Goal: Use online tool/utility: Utilize a website feature to perform a specific function

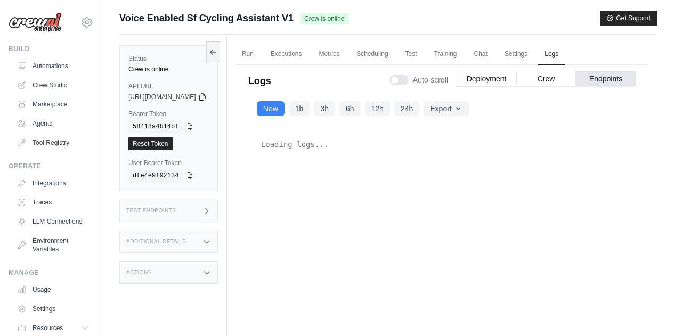
click at [320, 93] on div "Now 1h 3h 6h 12h 24h Export Export as JSON Export as CSV" at bounding box center [441, 109] width 387 height 32
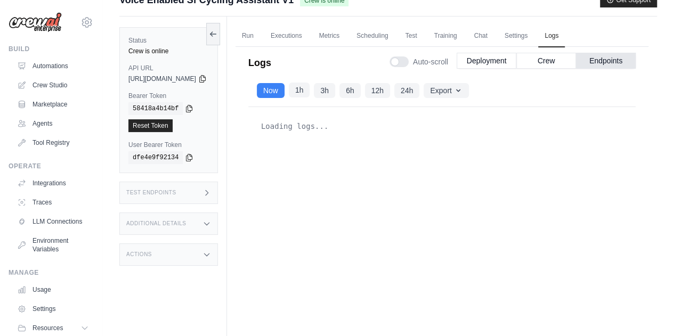
click at [310, 91] on button "1h" at bounding box center [299, 90] width 21 height 15
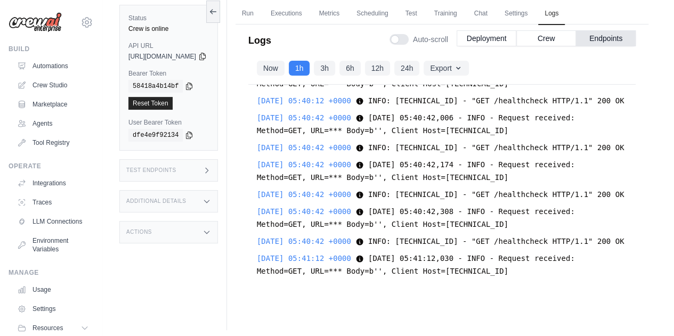
scroll to position [45, 0]
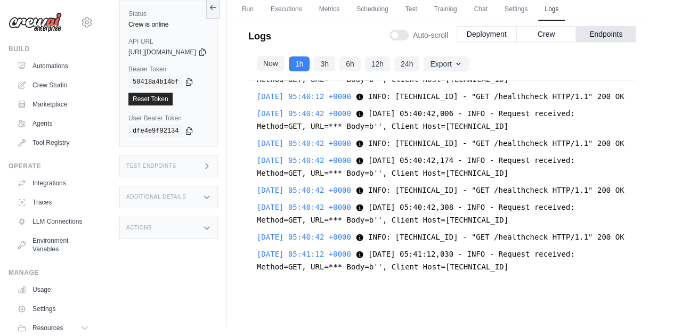
click at [284, 66] on button "Now" at bounding box center [271, 63] width 28 height 15
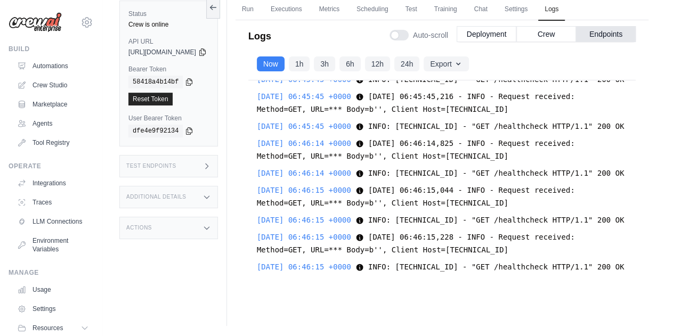
scroll to position [48655, 0]
click at [477, 290] on div "Now 1h 3h 6h 12h 24h Export Export as JSON Export as CSV [DATE] 04:38:50 +0000 …" at bounding box center [441, 171] width 387 height 247
drag, startPoint x: 429, startPoint y: 268, endPoint x: 276, endPoint y: 160, distance: 187.2
click at [276, 160] on div "[DATE] 04:38:50 +0000 2025-08-23 04:38:50,889 - INFO - Scheduling tmp cleanup e…" at bounding box center [441, 183] width 387 height 206
copy div "[DATE] 06:46:15 +0000 2025-08-23 06:46:15,044 - INFO - Request received: Method…"
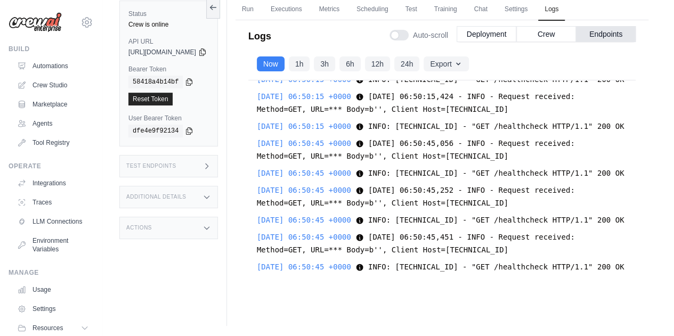
scroll to position [50265, 0]
click at [37, 80] on link "Crew Studio" at bounding box center [54, 85] width 80 height 17
click at [38, 82] on link "Crew Studio" at bounding box center [54, 85] width 80 height 17
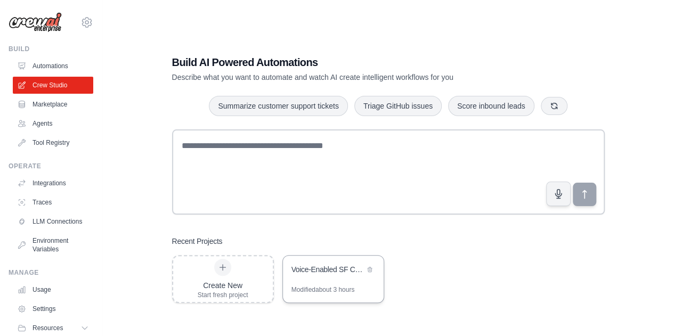
click at [315, 283] on div "Voice-Enabled SF Cycling Assistant" at bounding box center [333, 271] width 101 height 30
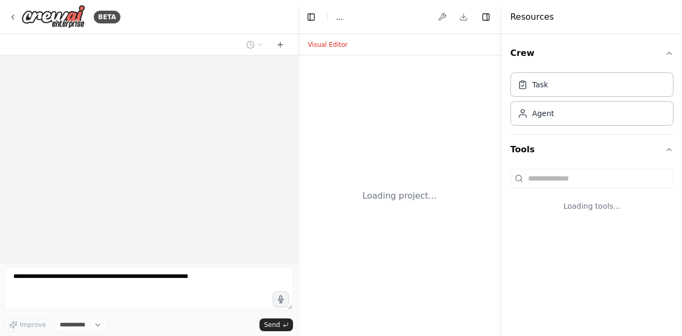
select select "****"
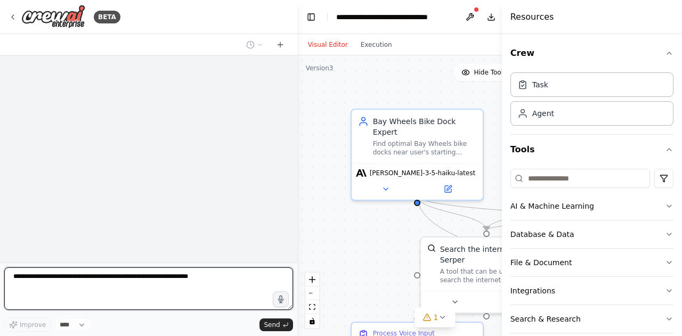
click at [174, 278] on textarea at bounding box center [148, 288] width 289 height 43
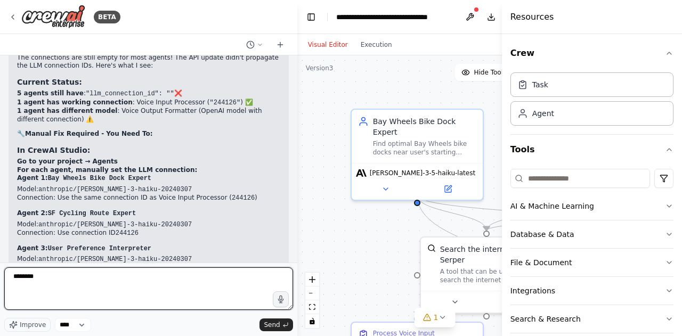
paste textarea "**********"
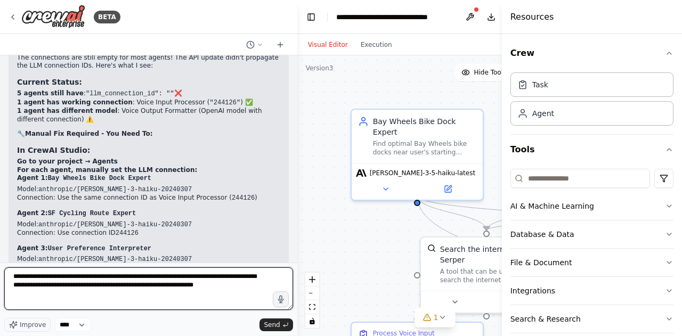
type textarea "**********"
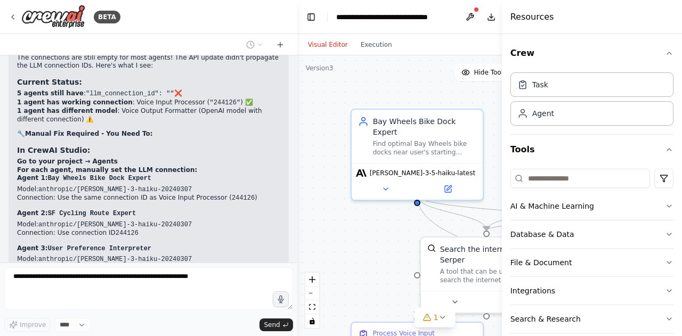
scroll to position [16390, 0]
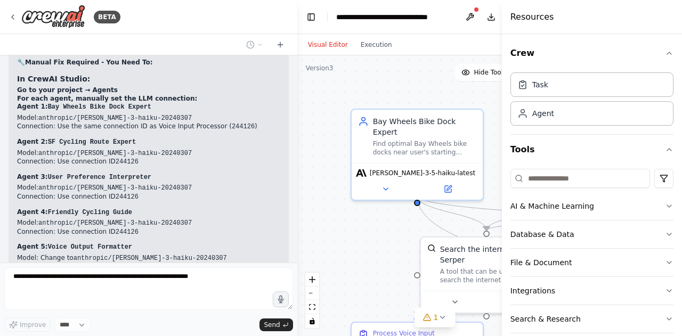
click at [537, 28] on div "Resources" at bounding box center [592, 17] width 180 height 34
click at [530, 25] on div "Resources" at bounding box center [592, 17] width 180 height 34
click at [539, 19] on h4 "Resources" at bounding box center [532, 17] width 44 height 13
click at [668, 49] on div "Crew Task Agent Tools AI & Machine Learning Database & Data File & Document Int…" at bounding box center [592, 185] width 180 height 302
click at [667, 53] on icon "button" at bounding box center [669, 53] width 4 height 2
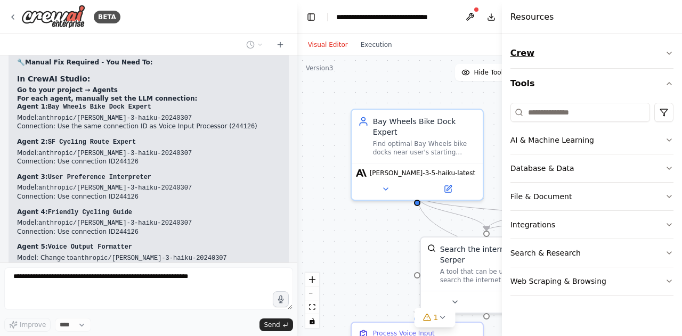
click at [660, 53] on button "Crew" at bounding box center [591, 53] width 163 height 30
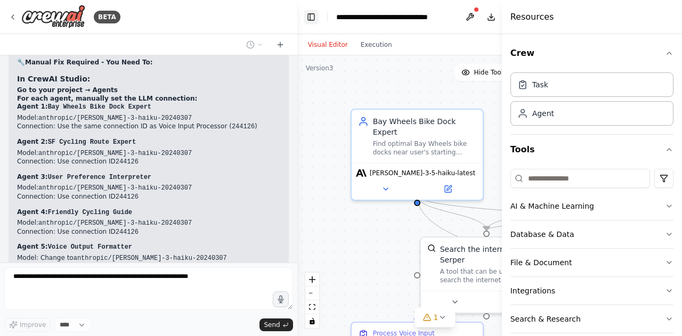
click at [309, 22] on button "Toggle Left Sidebar" at bounding box center [311, 17] width 15 height 15
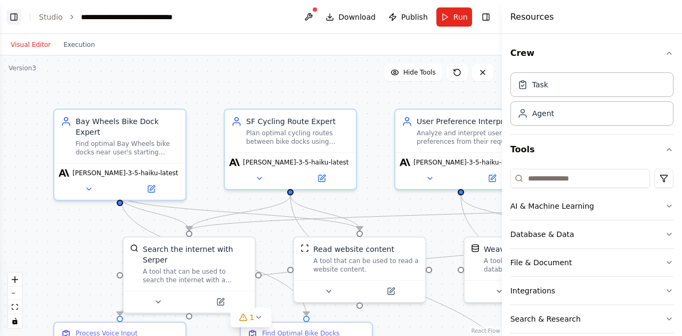
click at [309, 22] on button at bounding box center [308, 16] width 17 height 19
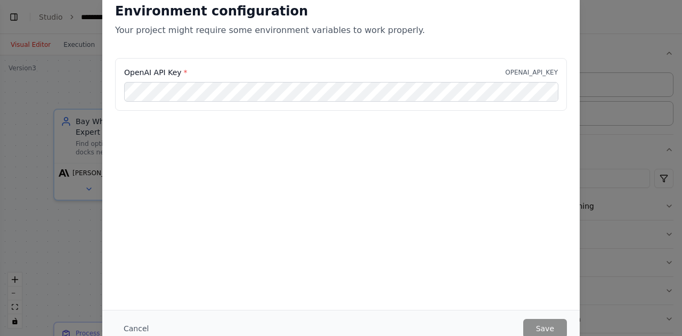
click at [591, 36] on div "Environment configuration Your project might require some environment variables…" at bounding box center [341, 168] width 682 height 336
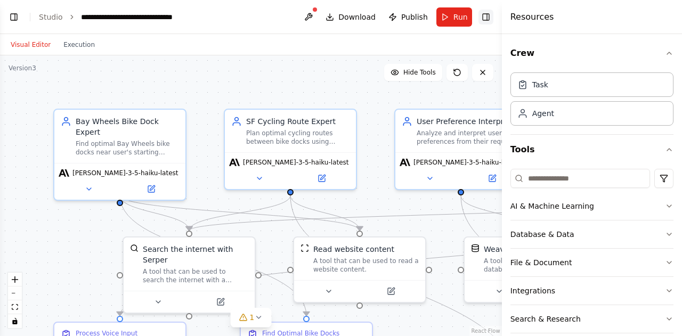
click at [487, 14] on button "Toggle Right Sidebar" at bounding box center [485, 17] width 15 height 15
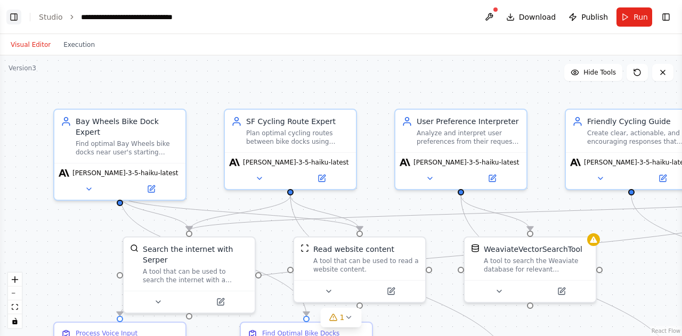
click at [13, 19] on button "Toggle Left Sidebar" at bounding box center [13, 17] width 15 height 15
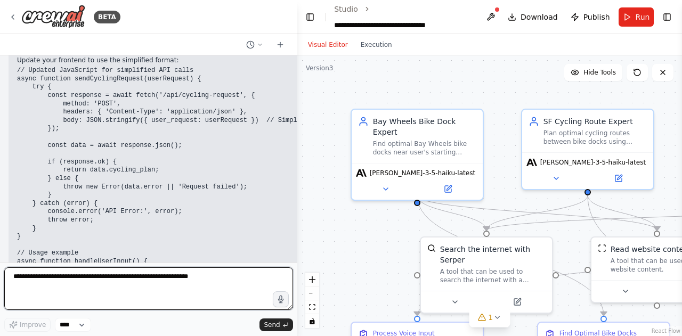
scroll to position [19096, 0]
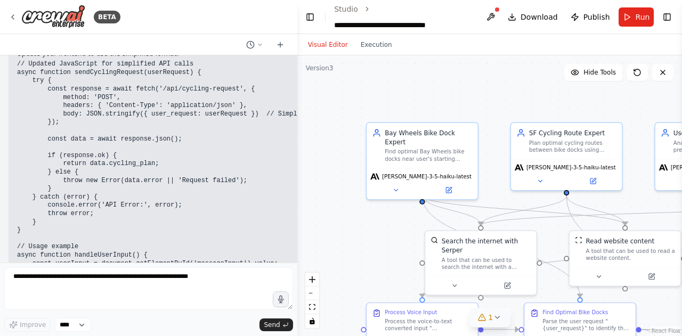
click at [493, 320] on icon at bounding box center [497, 317] width 9 height 9
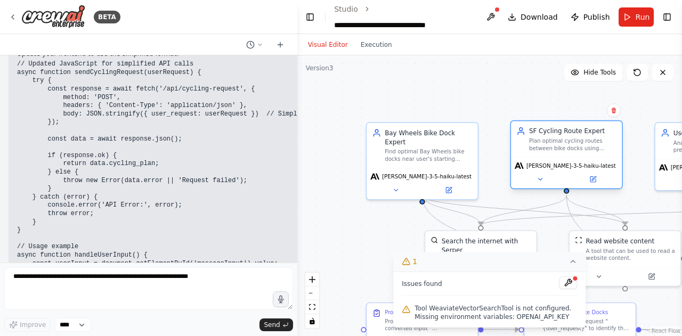
click at [619, 173] on div "[PERSON_NAME]-3-5-haiku-latest" at bounding box center [566, 172] width 111 height 31
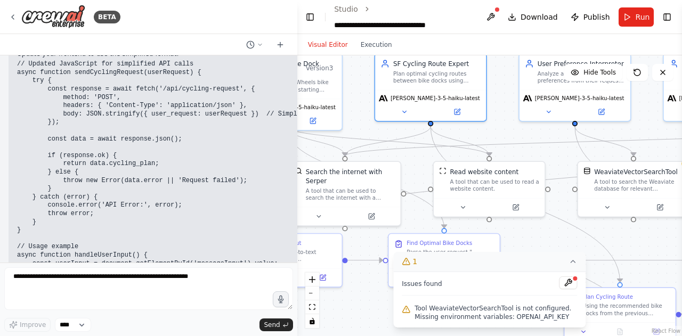
drag, startPoint x: 641, startPoint y: 203, endPoint x: 449, endPoint y: 119, distance: 209.6
click at [449, 119] on div ".deletable-edge-delete-btn { width: 20px; height: 20px; border: 0px solid #ffff…" at bounding box center [489, 195] width 384 height 281
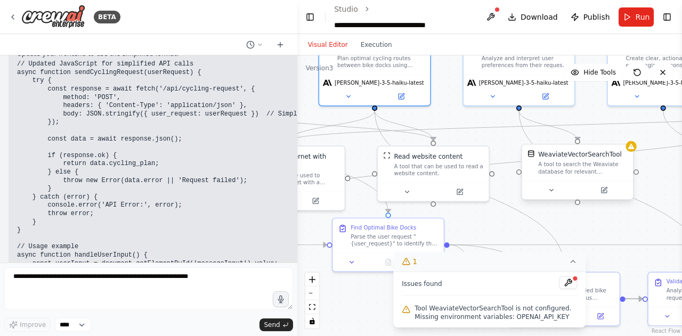
click at [551, 198] on div at bounding box center [576, 190] width 111 height 19
click at [550, 191] on icon at bounding box center [550, 189] width 7 height 7
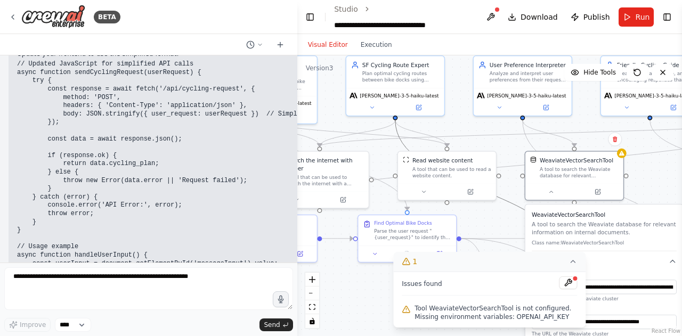
drag, startPoint x: 521, startPoint y: 208, endPoint x: 503, endPoint y: 171, distance: 41.2
click at [503, 171] on div ".deletable-edge-delete-btn { width: 20px; height: 20px; border: 0px solid #ffff…" at bounding box center [489, 195] width 384 height 281
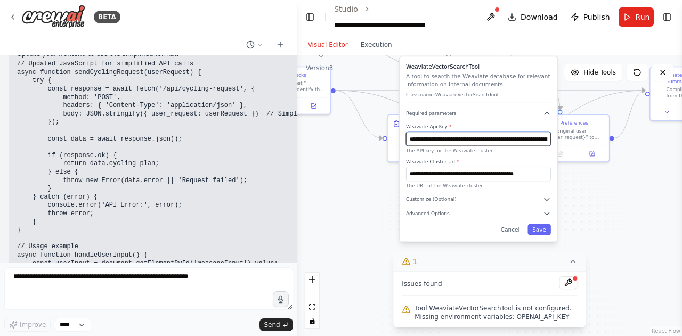
drag, startPoint x: 500, startPoint y: 217, endPoint x: 370, endPoint y: 64, distance: 200.3
click at [370, 64] on div ".deletable-edge-delete-btn { width: 20px; height: 20px; border: 0px solid #ffff…" at bounding box center [489, 195] width 384 height 281
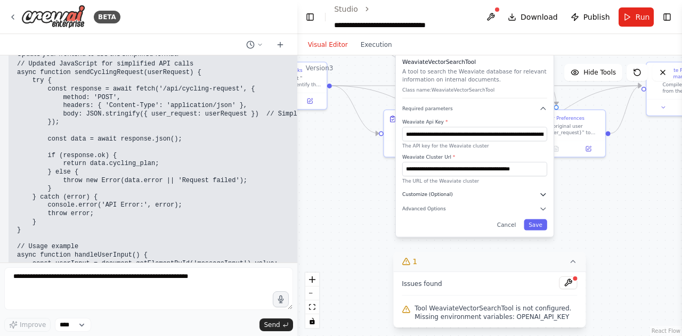
click at [439, 197] on span "Customize (Optional)" at bounding box center [427, 194] width 51 height 6
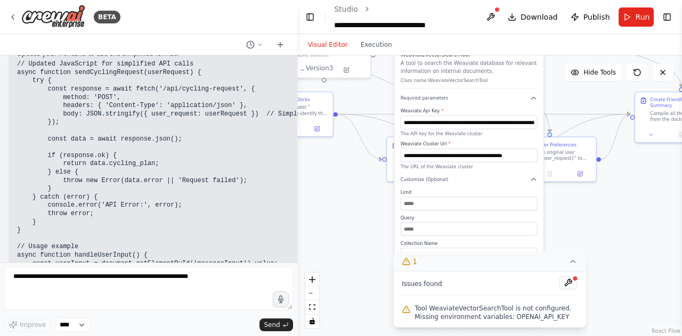
drag, startPoint x: 489, startPoint y: 91, endPoint x: 485, endPoint y: 61, distance: 29.5
click at [485, 61] on div "WeaviateVectorSearchTool A tool to search the Weaviate database for relevant in…" at bounding box center [468, 70] width 137 height 38
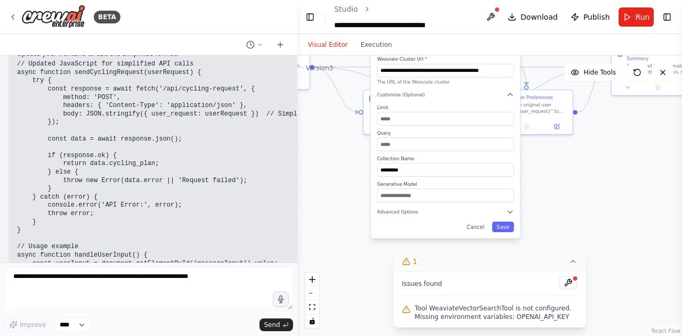
drag, startPoint x: 610, startPoint y: 238, endPoint x: 587, endPoint y: 157, distance: 84.3
click at [587, 157] on div ".deletable-edge-delete-btn { width: 20px; height: 20px; border: 0px solid #ffff…" at bounding box center [489, 195] width 384 height 281
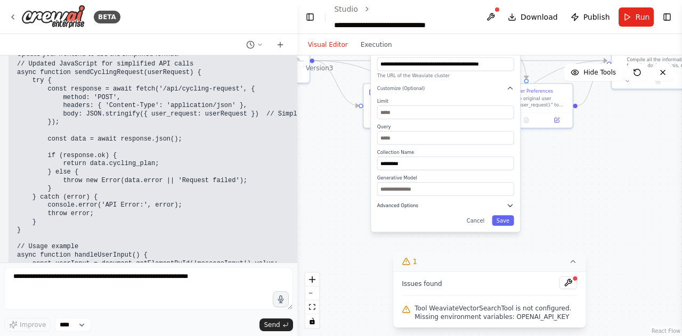
click at [415, 203] on button "Advanced Options" at bounding box center [444, 205] width 137 height 7
click at [432, 226] on div "OPENAI_API_KEY Required Required to work properly." at bounding box center [444, 245] width 137 height 42
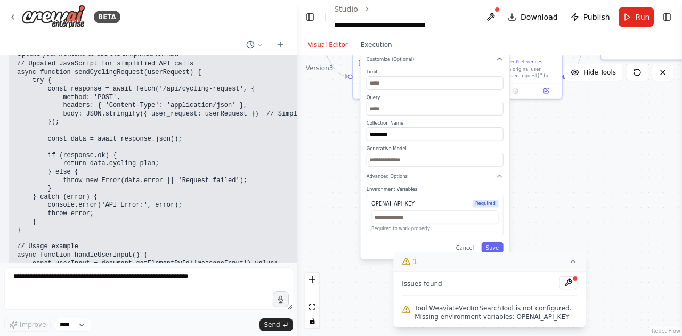
drag, startPoint x: 585, startPoint y: 203, endPoint x: 574, endPoint y: 174, distance: 31.8
click at [574, 174] on div ".deletable-edge-delete-btn { width: 20px; height: 20px; border: 0px solid #ffff…" at bounding box center [489, 195] width 384 height 281
click at [449, 204] on div "OPENAI_API_KEY Required" at bounding box center [434, 202] width 127 height 7
click at [423, 199] on div "OPENAI_API_KEY Required" at bounding box center [434, 202] width 127 height 7
click at [409, 217] on input "text" at bounding box center [434, 216] width 127 height 13
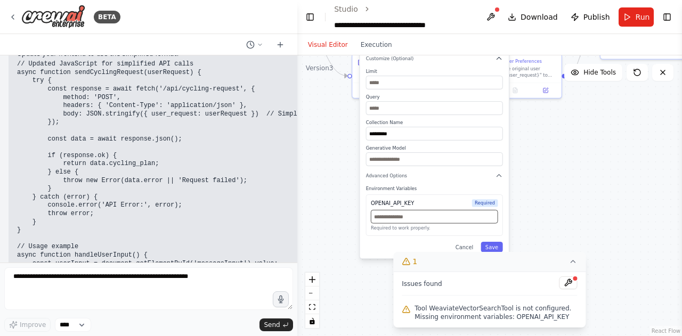
paste input "**********"
type input "**********"
click at [494, 248] on button "Save" at bounding box center [491, 247] width 22 height 11
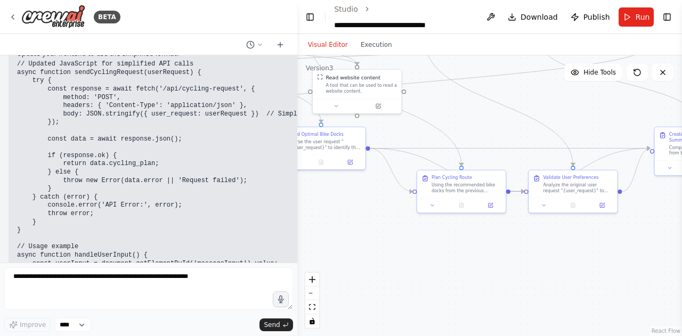
drag, startPoint x: 476, startPoint y: 175, endPoint x: 533, endPoint y: 285, distance: 123.8
click at [533, 285] on div ".deletable-edge-delete-btn { width: 20px; height: 20px; border: 0px solid #ffff…" at bounding box center [489, 195] width 384 height 281
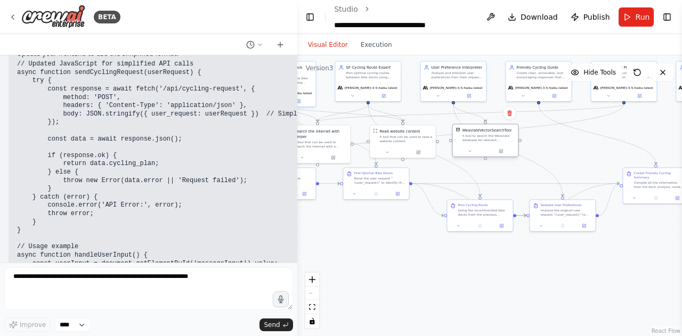
drag, startPoint x: 495, startPoint y: 87, endPoint x: 493, endPoint y: 144, distance: 57.6
click at [493, 144] on div "WeaviateVectorSearchTool A tool to search the Weaviate database for relevant in…" at bounding box center [485, 134] width 66 height 21
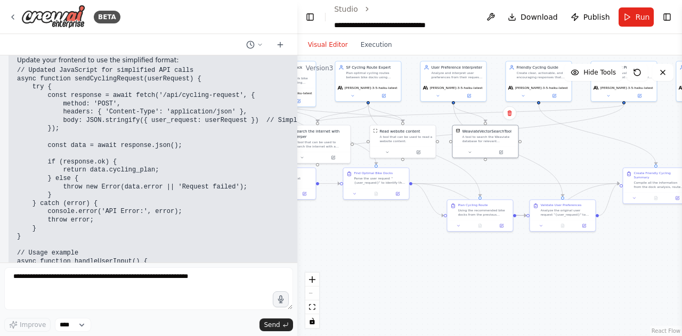
scroll to position [19088, 0]
click at [9, 21] on icon at bounding box center [13, 17] width 9 height 9
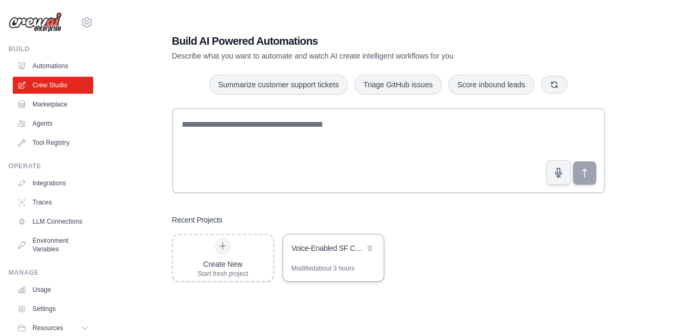
click at [335, 255] on div "Voice-Enabled SF Cycling Assistant" at bounding box center [327, 249] width 73 height 13
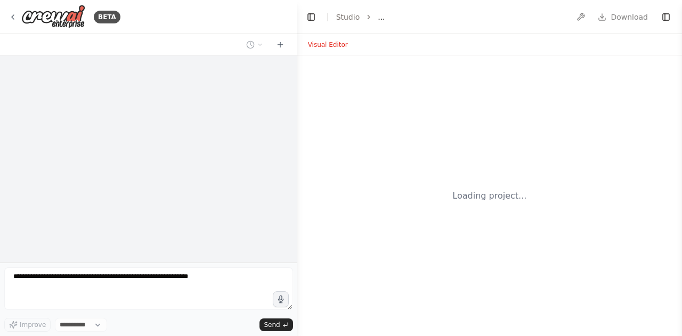
select select "****"
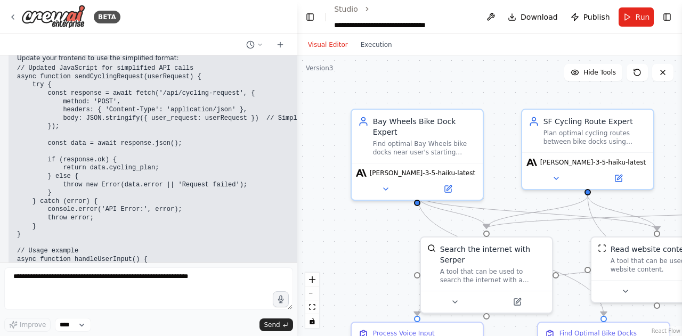
scroll to position [19096, 0]
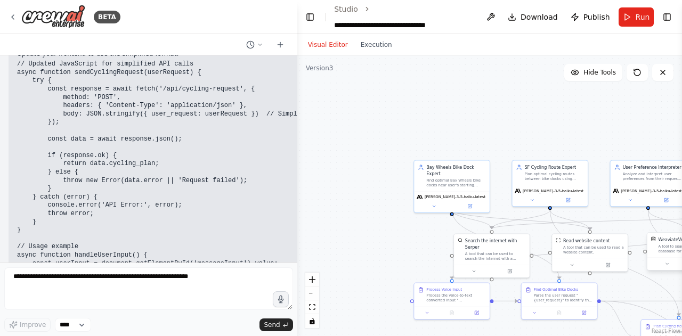
click at [670, 248] on div "A tool to search the Weaviate database for relevant information on internal doc…" at bounding box center [688, 249] width 61 height 10
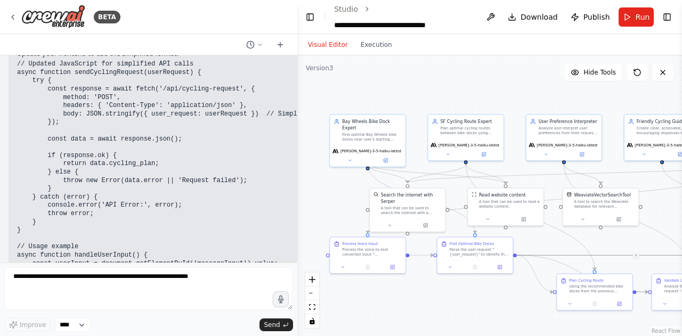
drag, startPoint x: 518, startPoint y: 111, endPoint x: 404, endPoint y: 52, distance: 128.4
click at [404, 52] on div "Visual Editor Execution Version 3 Hide Tools .deletable-edge-delete-btn { width…" at bounding box center [489, 185] width 384 height 302
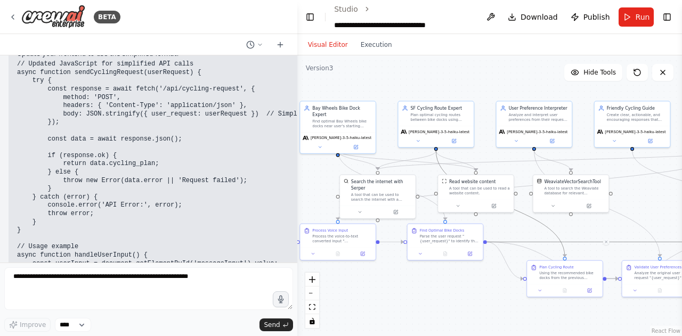
drag, startPoint x: 488, startPoint y: 243, endPoint x: 440, endPoint y: 273, distance: 55.7
click at [449, 268] on div ".deletable-edge-delete-btn { width: 20px; height: 20px; border: 0px solid #ffff…" at bounding box center [489, 195] width 384 height 281
click at [550, 204] on icon at bounding box center [552, 204] width 5 height 5
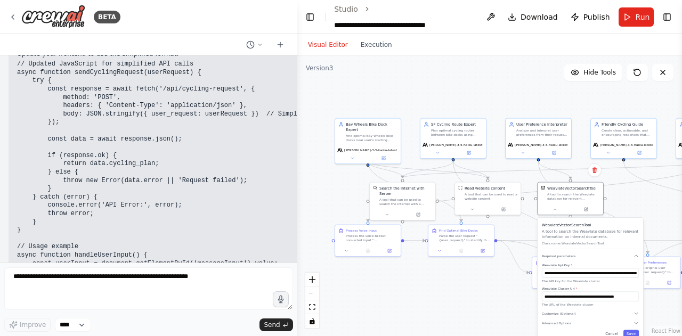
click at [569, 328] on div "**********" at bounding box center [589, 280] width 105 height 124
click at [560, 321] on span "Advanced Options" at bounding box center [556, 323] width 29 height 4
drag, startPoint x: 493, startPoint y: 280, endPoint x: 493, endPoint y: 271, distance: 8.5
click at [493, 271] on div ".deletable-edge-delete-btn { width: 20px; height: 20px; border: 0px solid #ffff…" at bounding box center [489, 195] width 384 height 281
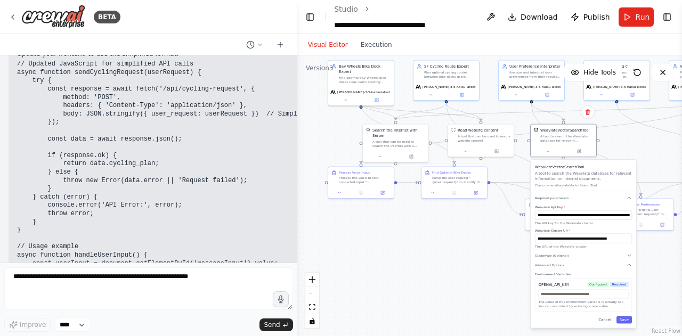
drag, startPoint x: 493, startPoint y: 253, endPoint x: 486, endPoint y: 203, distance: 50.5
click at [486, 203] on div ".deletable-edge-delete-btn { width: 20px; height: 20px; border: 0px solid #ffff…" at bounding box center [489, 195] width 384 height 281
click at [477, 255] on div ".deletable-edge-delete-btn { width: 20px; height: 20px; border: 0px solid #ffff…" at bounding box center [489, 195] width 384 height 281
click at [612, 320] on button "Cancel" at bounding box center [604, 319] width 19 height 7
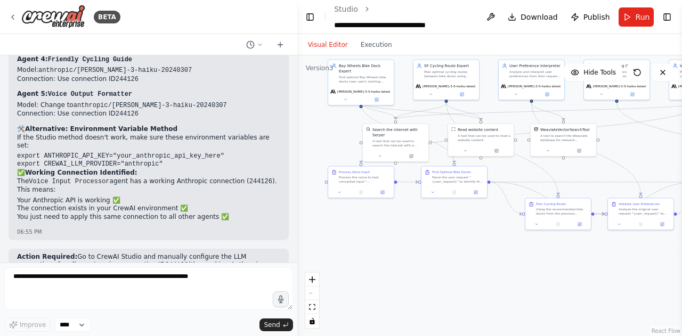
scroll to position [16547, 0]
